Goal: Find specific page/section: Locate a particular part of the current website

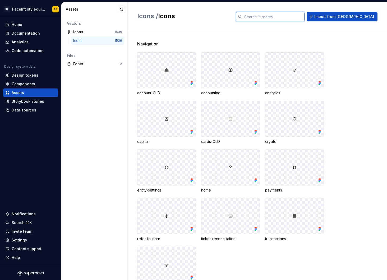
click at [279, 17] on input "text" at bounding box center [273, 17] width 62 height 10
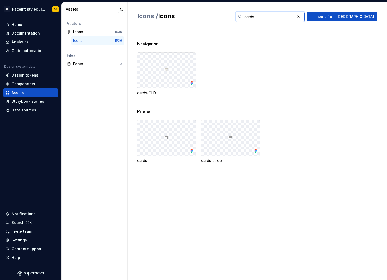
type input "cards"
click at [20, 84] on div "Components" at bounding box center [24, 83] width 24 height 5
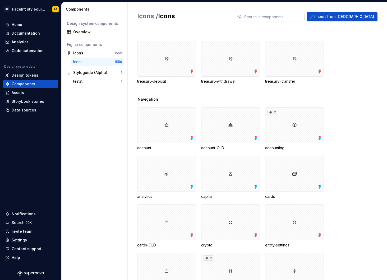
click at [304, 18] on input "text" at bounding box center [273, 17] width 62 height 10
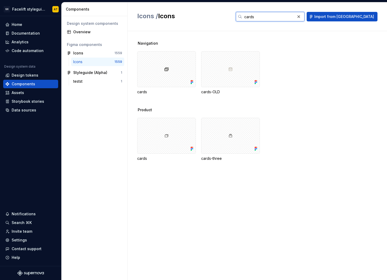
type input "cards"
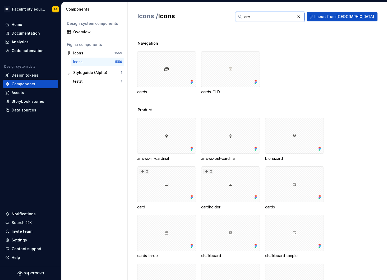
type input "ar"
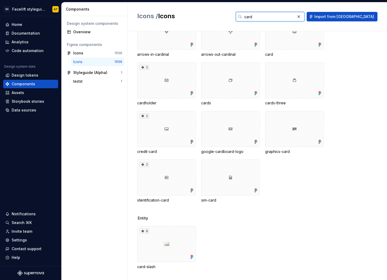
scroll to position [97, 0]
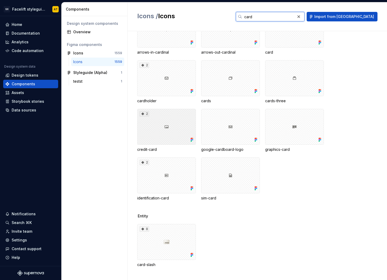
type input "card"
click at [159, 131] on div "2" at bounding box center [166, 127] width 59 height 36
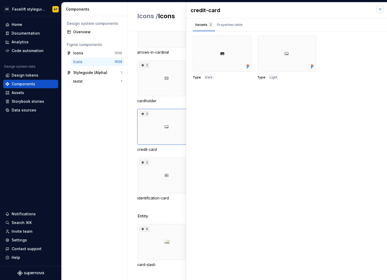
click at [381, 7] on button "button" at bounding box center [379, 9] width 7 height 7
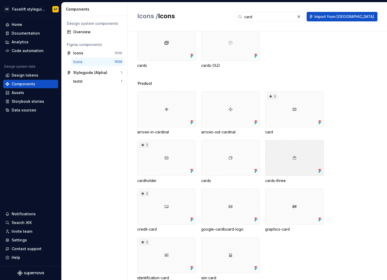
scroll to position [25, 0]
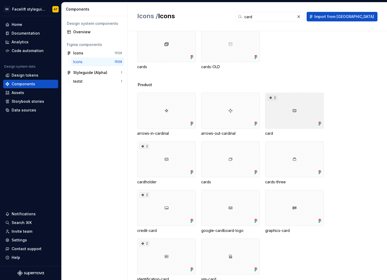
click at [305, 110] on div "2" at bounding box center [294, 111] width 59 height 36
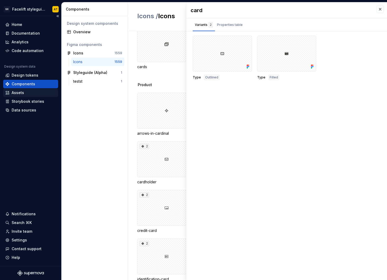
click at [30, 92] on div "Assets" at bounding box center [30, 92] width 51 height 5
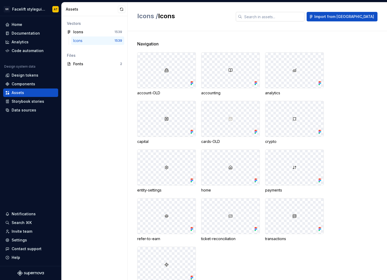
click at [304, 20] on input "text" at bounding box center [273, 17] width 62 height 10
type input "ccard"
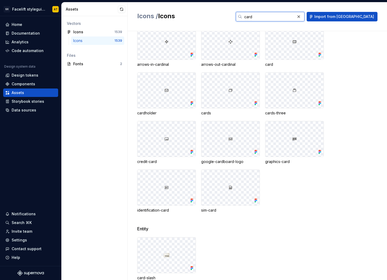
scroll to position [100, 0]
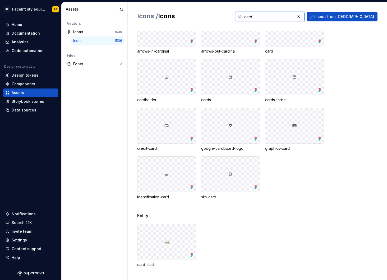
type input "card"
